Goal: Task Accomplishment & Management: Complete application form

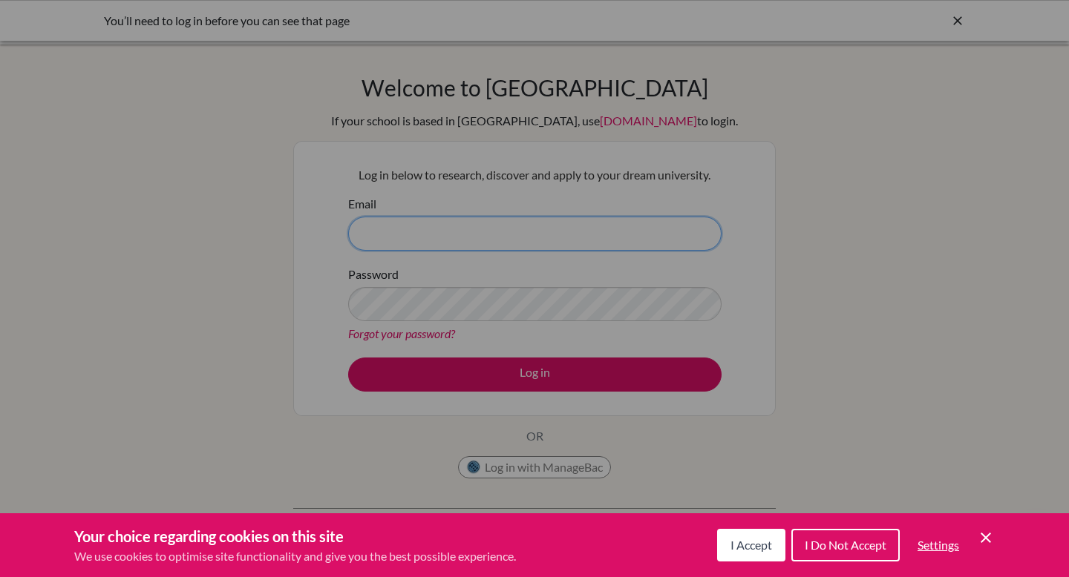
type input "[PERSON_NAME][EMAIL_ADDRESS][DOMAIN_NAME]"
click at [986, 533] on icon "Cookie Control Close Icon" at bounding box center [986, 538] width 18 height 18
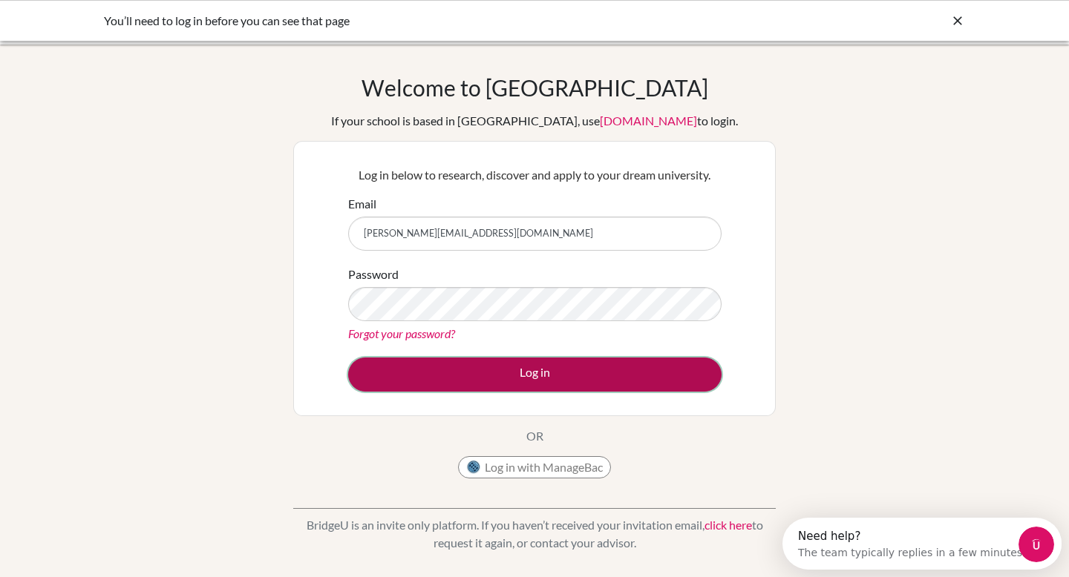
click at [502, 364] on button "Log in" at bounding box center [534, 375] width 373 height 34
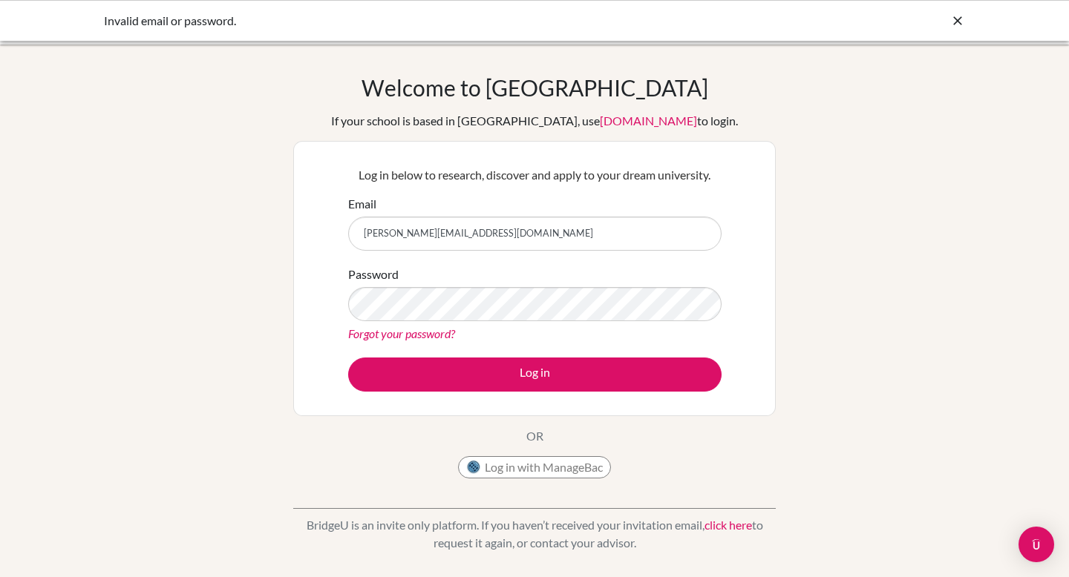
click at [492, 235] on input "[PERSON_NAME][EMAIL_ADDRESS][DOMAIN_NAME]" at bounding box center [534, 234] width 373 height 34
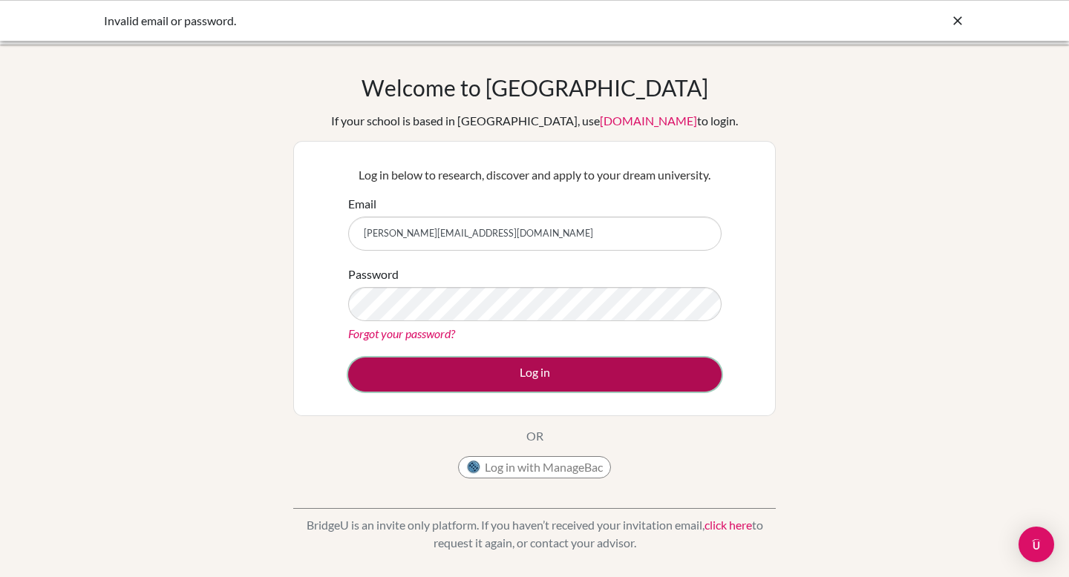
click at [506, 371] on button "Log in" at bounding box center [534, 375] width 373 height 34
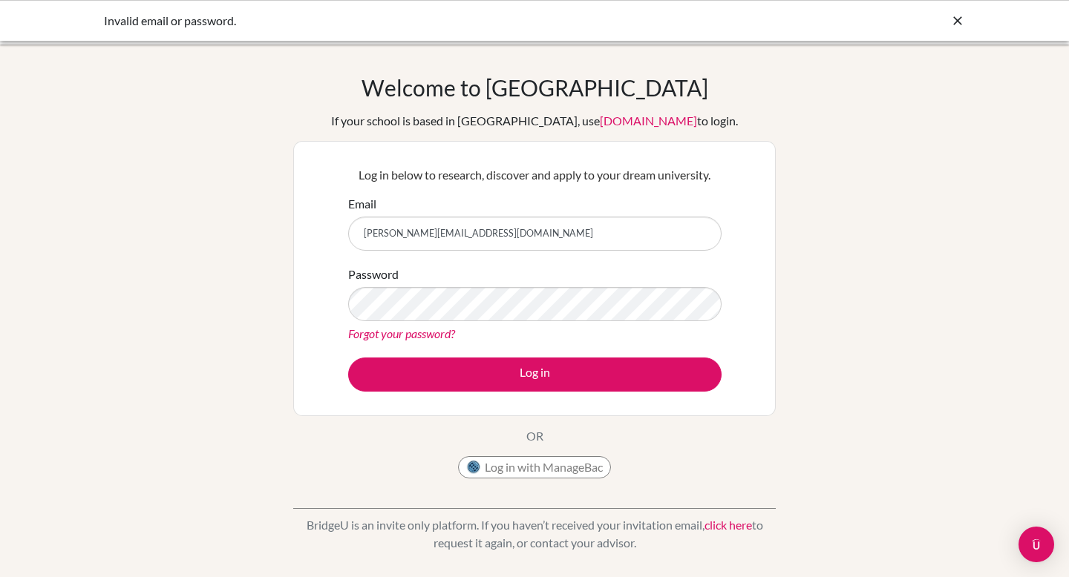
click at [551, 263] on form "Email naresh.gupta@bbis.de Password Forgot your password? Log in" at bounding box center [534, 293] width 373 height 197
click at [491, 430] on div "Welcome to BridgeU If your school is based in China, use app.bridge-u.com.cn to…" at bounding box center [534, 280] width 482 height 412
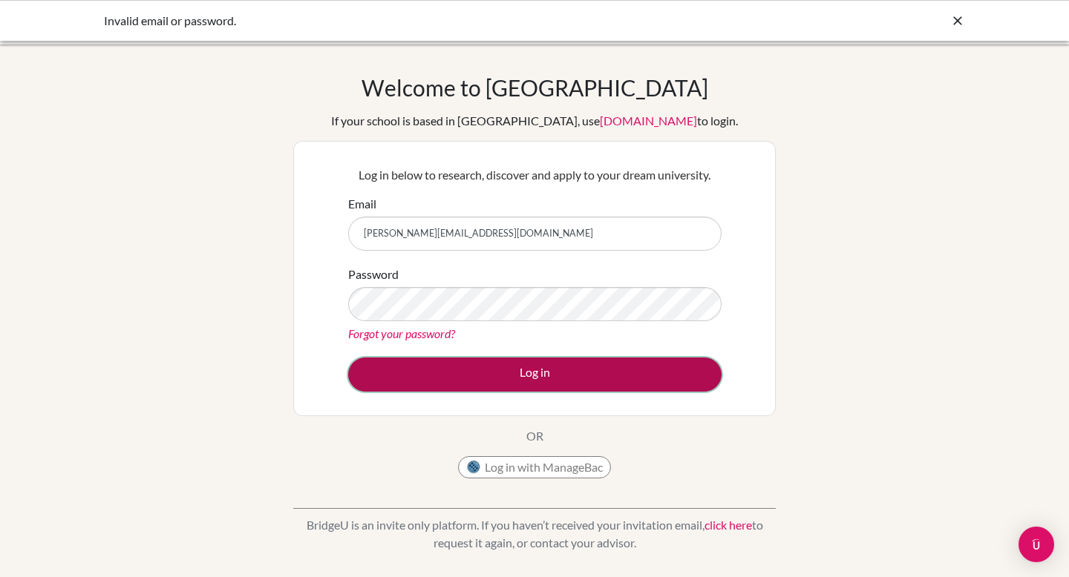
click at [534, 368] on button "Log in" at bounding box center [534, 375] width 373 height 34
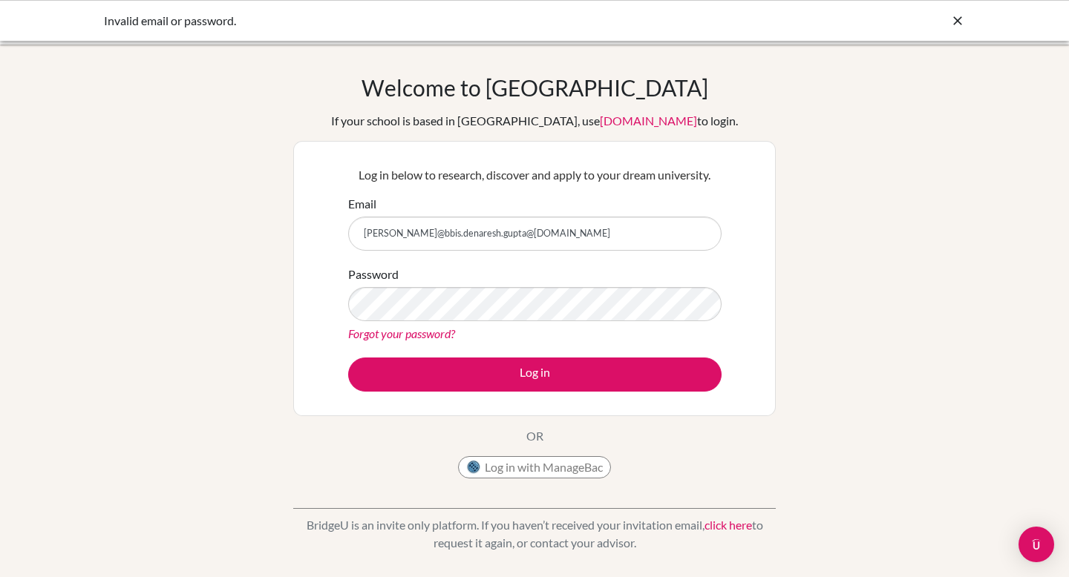
click at [557, 234] on input "naresh.gupta@bbis.denaresh.gupta@bbis.de" at bounding box center [534, 234] width 373 height 34
type input "[PERSON_NAME][EMAIL_ADDRESS][DOMAIN_NAME]"
click at [663, 278] on div "Password Forgot your password?" at bounding box center [534, 304] width 373 height 77
click at [655, 347] on form "Email [PERSON_NAME][EMAIL_ADDRESS][DOMAIN_NAME] Password Forgot your password? …" at bounding box center [534, 293] width 373 height 197
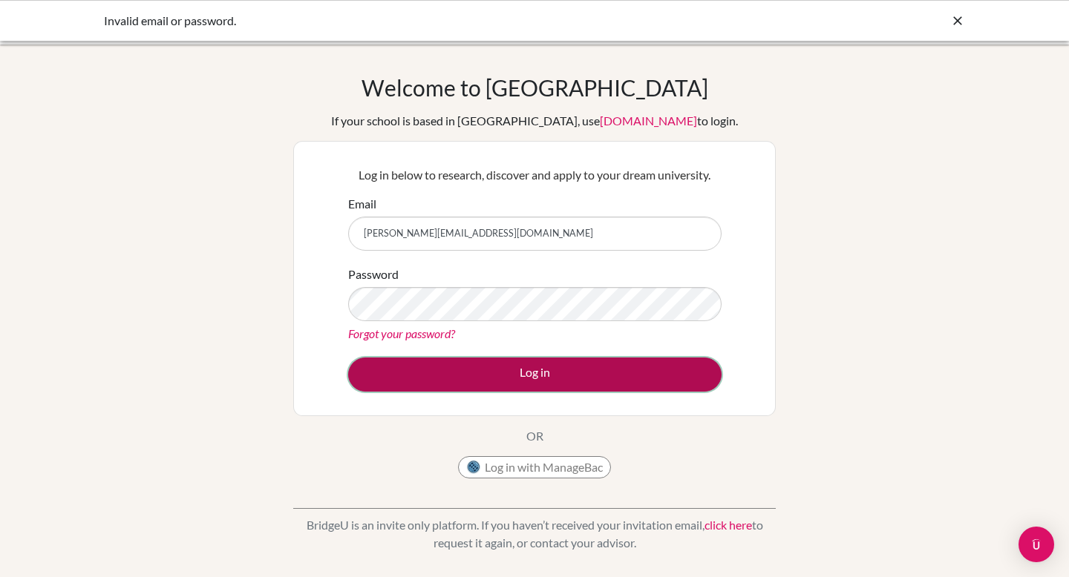
click at [537, 373] on button "Log in" at bounding box center [534, 375] width 373 height 34
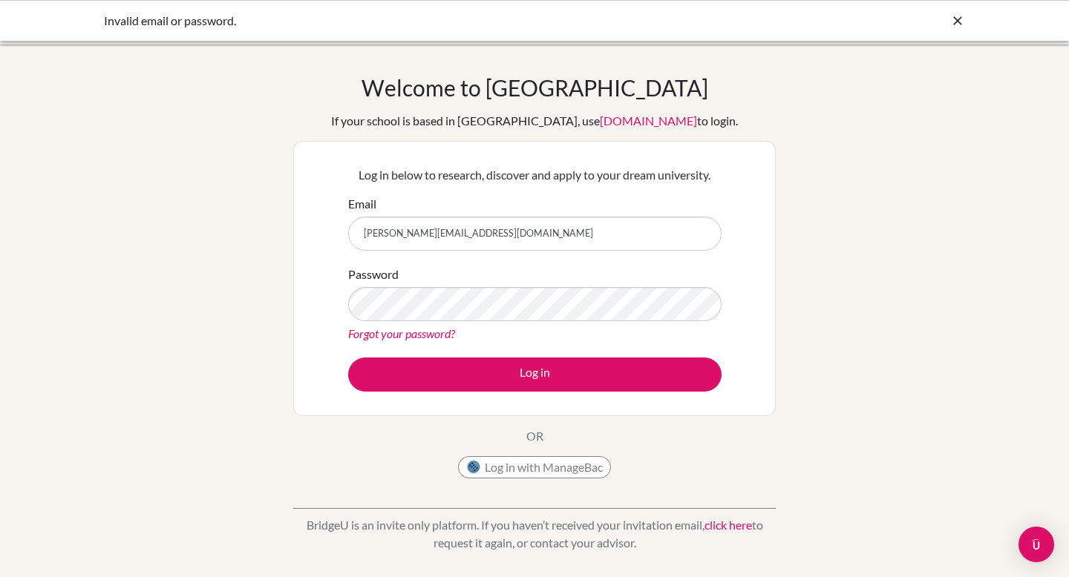
click at [410, 336] on link "Forgot your password?" at bounding box center [401, 334] width 107 height 14
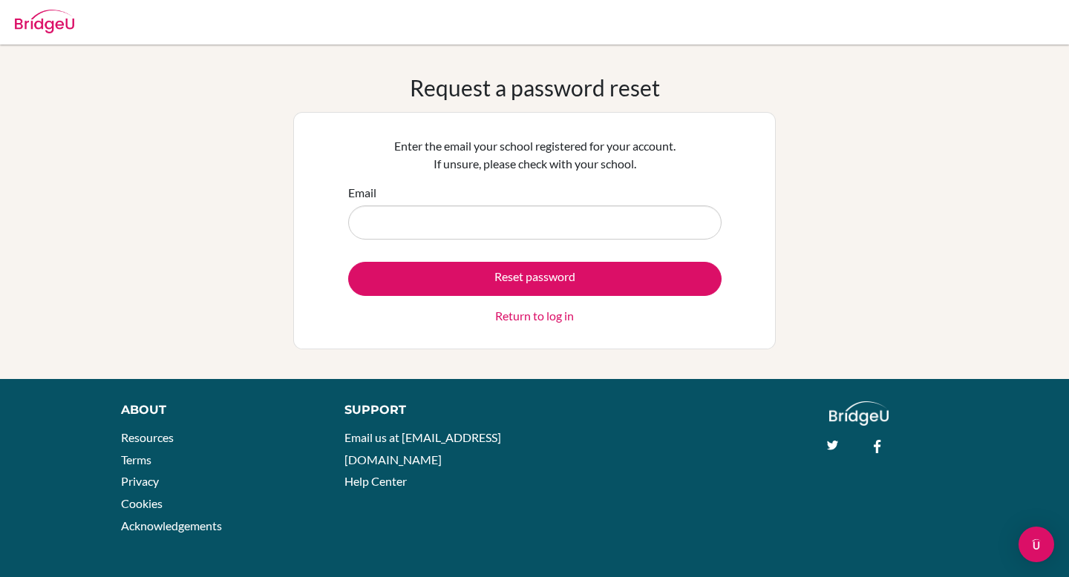
click at [455, 230] on input "Email" at bounding box center [534, 223] width 373 height 34
type input "[PERSON_NAME][EMAIL_ADDRESS][DOMAIN_NAME]"
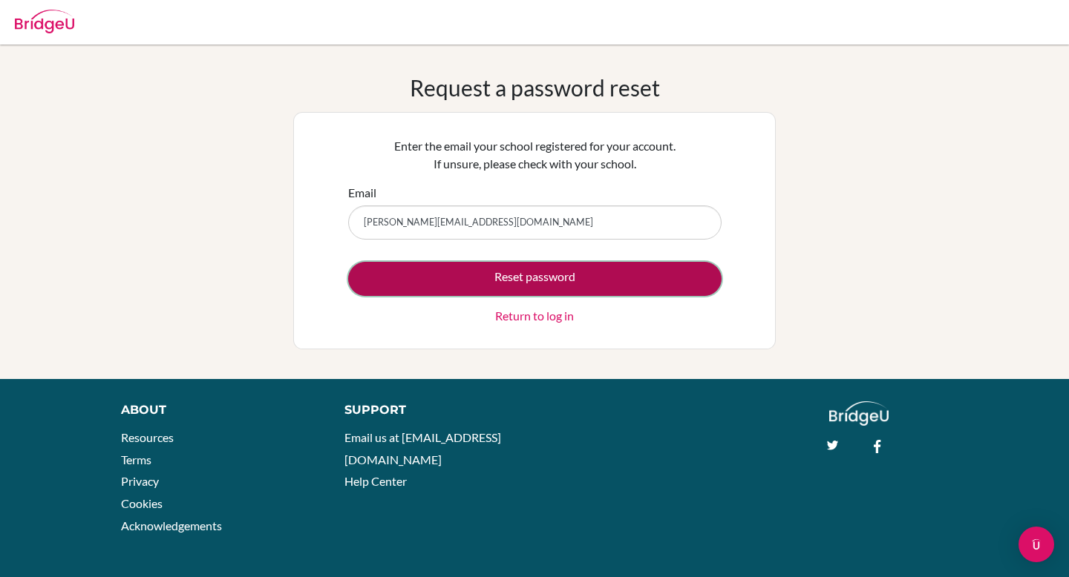
click at [531, 282] on button "Reset password" at bounding box center [534, 279] width 373 height 34
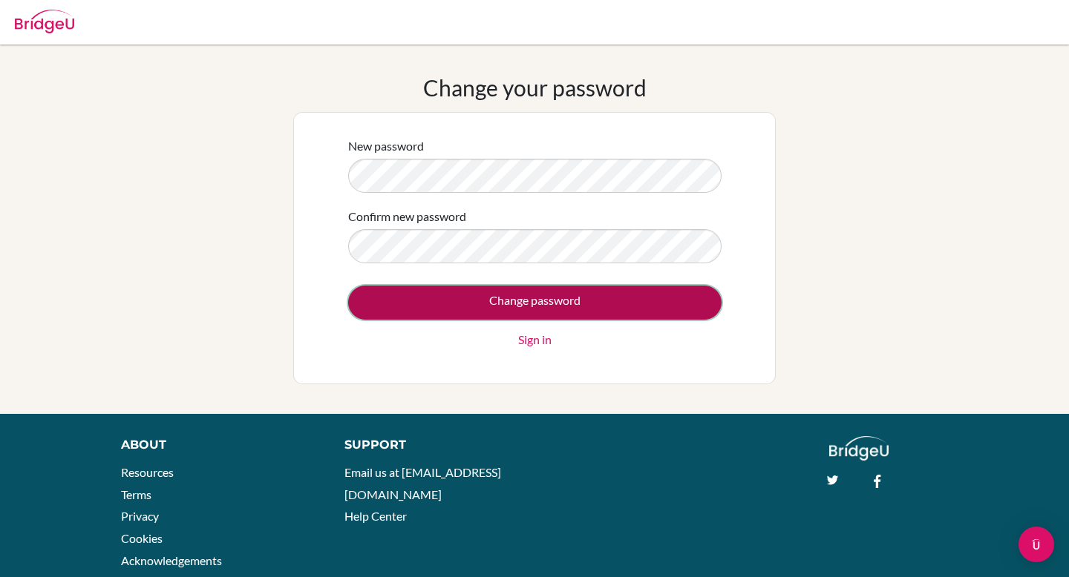
click at [383, 304] on input "Change password" at bounding box center [534, 303] width 373 height 34
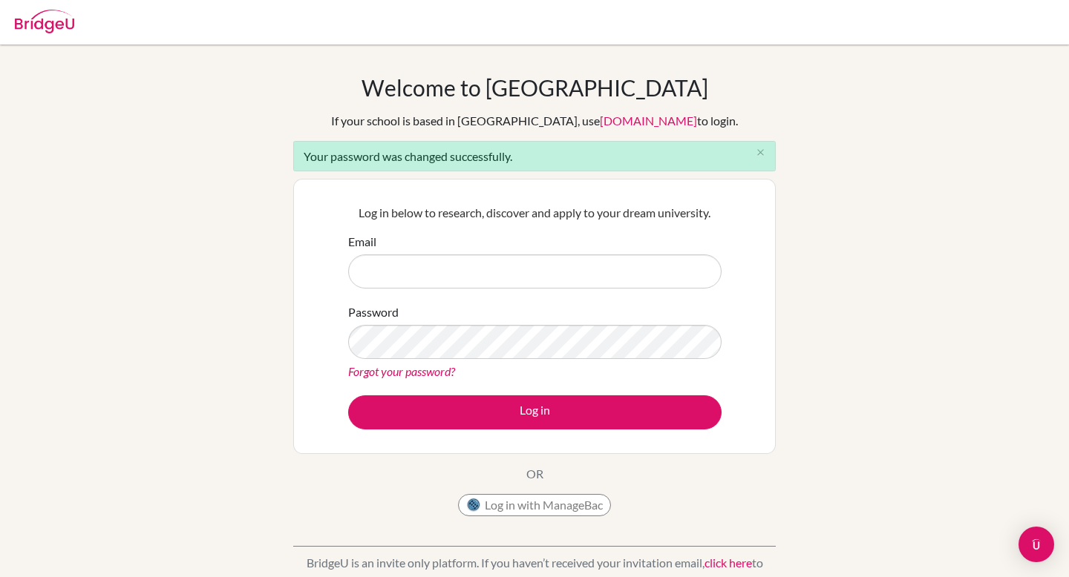
type input "naresh.gupta@bbis.de"
click at [626, 382] on form "Email naresh.gupta@bbis.de Password Forgot your password? Log in" at bounding box center [534, 331] width 373 height 197
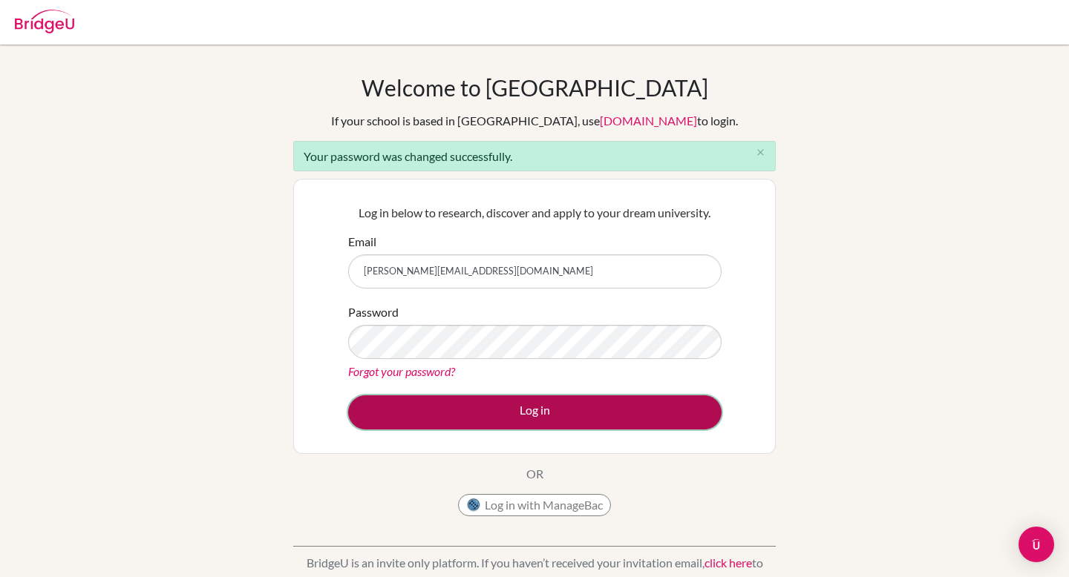
click at [614, 425] on button "Log in" at bounding box center [534, 413] width 373 height 34
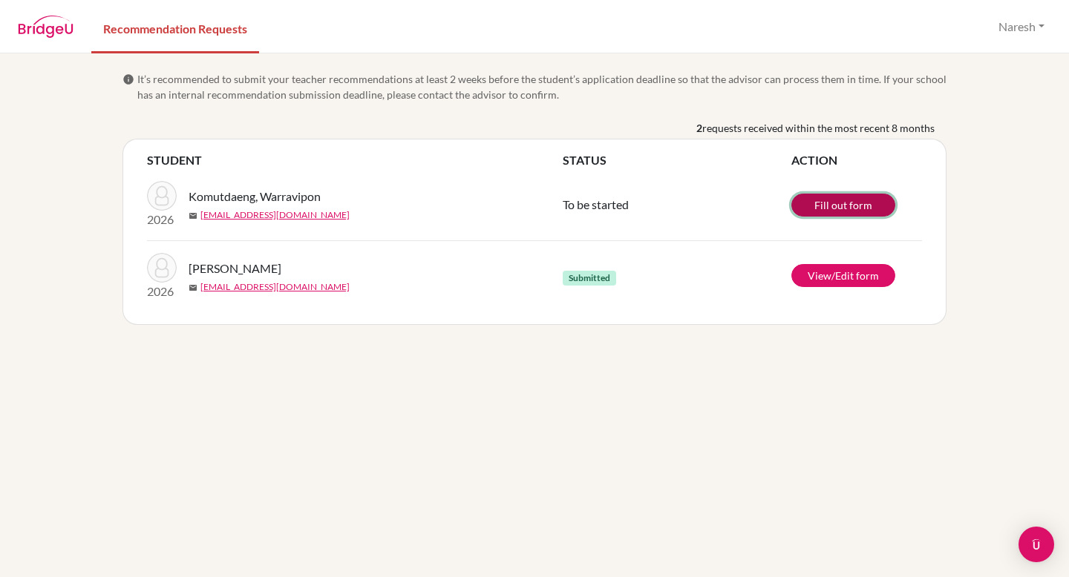
click at [827, 205] on link "Fill out form" at bounding box center [843, 205] width 104 height 23
